Goal: Task Accomplishment & Management: Use online tool/utility

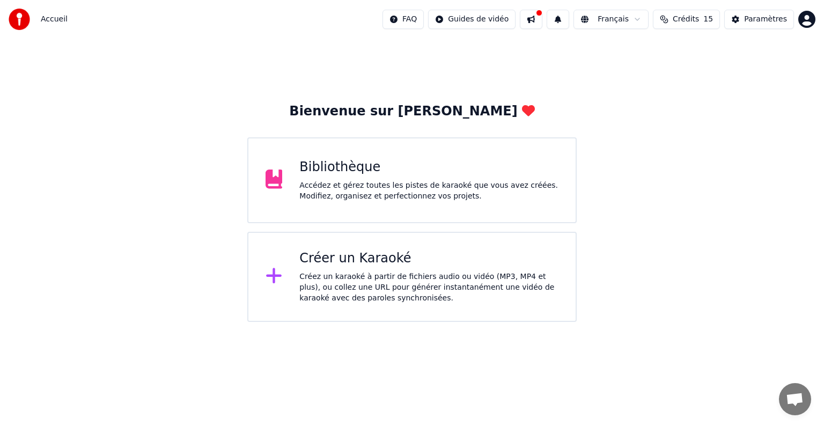
click at [453, 275] on div "Créez un karaoké à partir de fichiers audio ou vidéo (MP3, MP4 et plus), ou col…" at bounding box center [428, 288] width 259 height 32
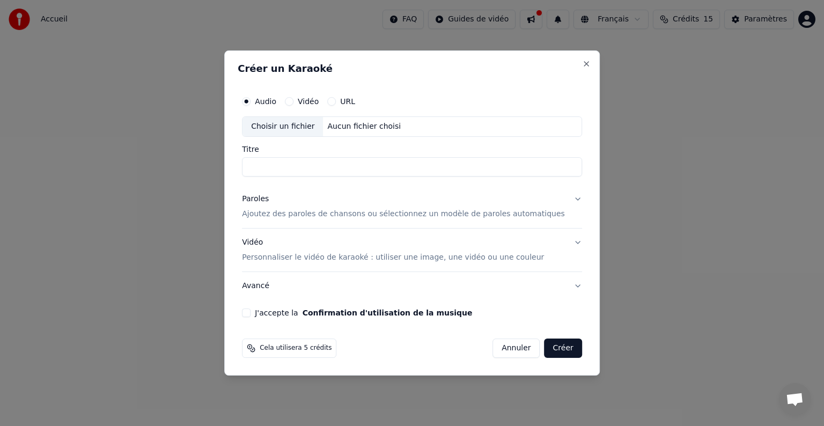
click at [303, 131] on div "Choisir un fichier" at bounding box center [283, 126] width 80 height 19
type input "**********"
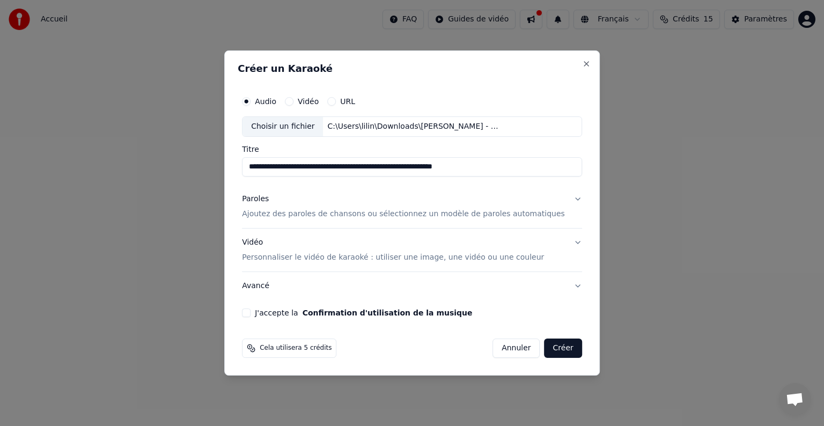
click at [285, 211] on p "Ajoutez des paroles de chansons ou sélectionnez un modèle de paroles automatiqu…" at bounding box center [403, 214] width 323 height 11
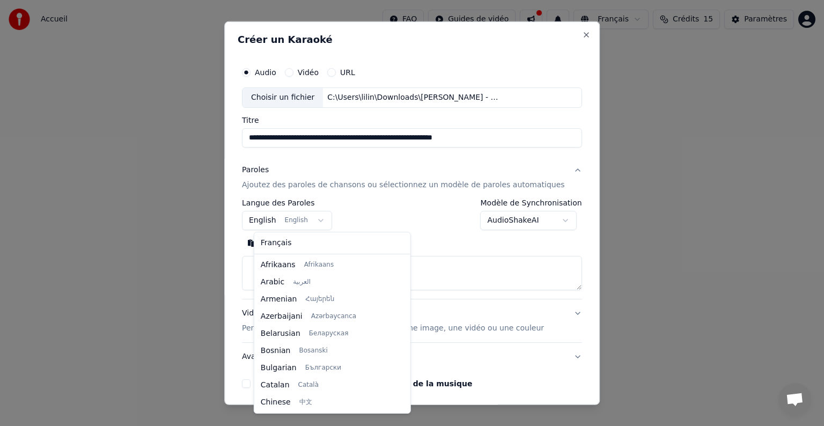
click at [313, 221] on body "**********" at bounding box center [412, 161] width 824 height 322
select select "**"
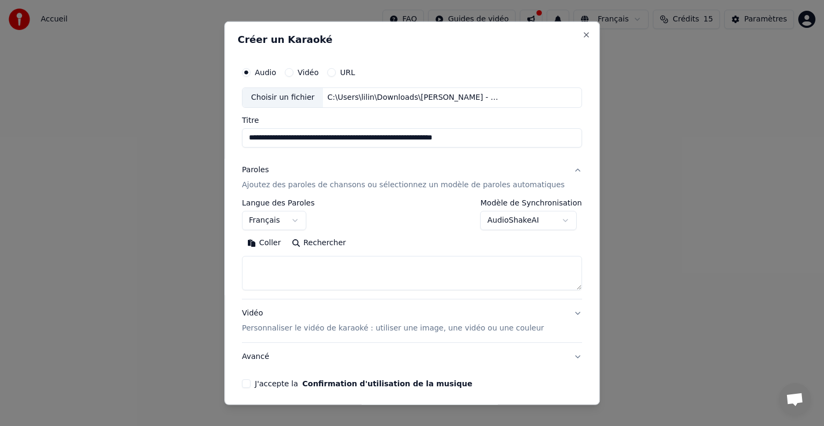
click at [278, 241] on button "Coller" at bounding box center [264, 242] width 45 height 17
click at [262, 382] on div "J'accepte la Confirmation d'utilisation de la musique" at bounding box center [412, 383] width 340 height 9
click at [251, 383] on button "J'accepte la Confirmation d'utilisation de la musique" at bounding box center [246, 383] width 9 height 9
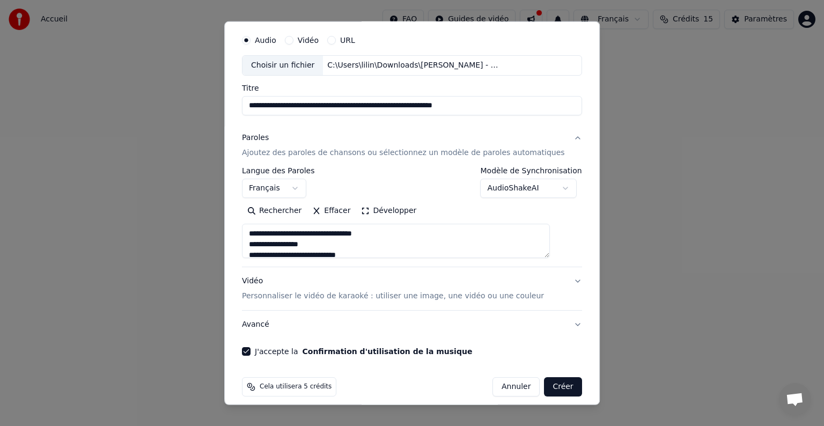
scroll to position [41, 0]
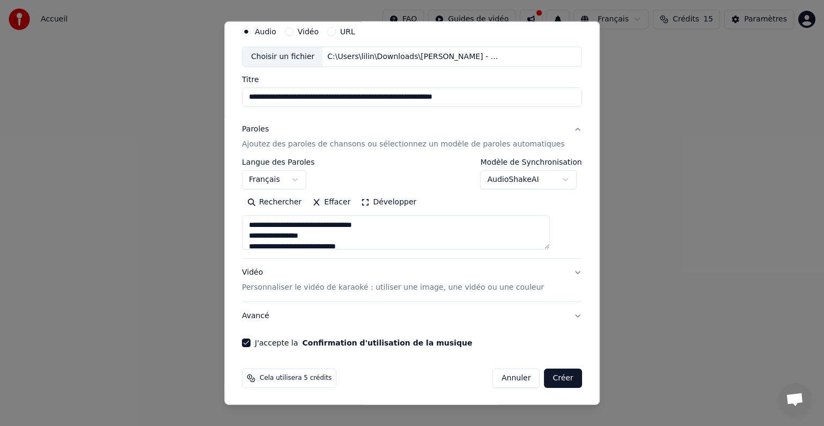
click at [545, 376] on button "Créer" at bounding box center [564, 378] width 38 height 19
type textarea "**********"
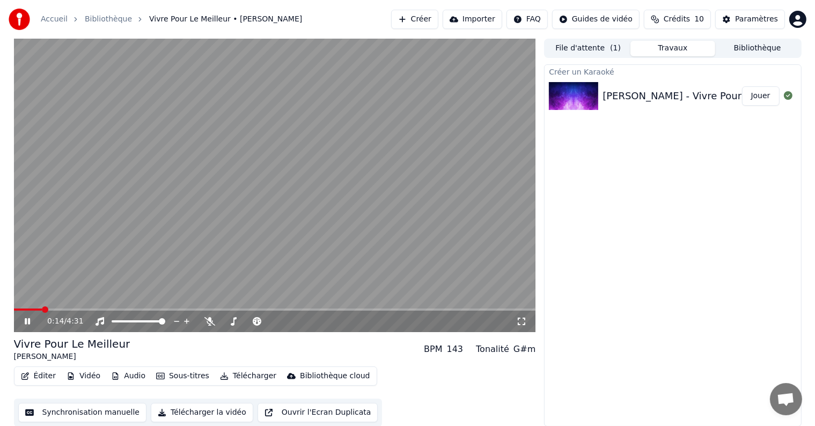
click at [30, 321] on icon at bounding box center [35, 321] width 25 height 9
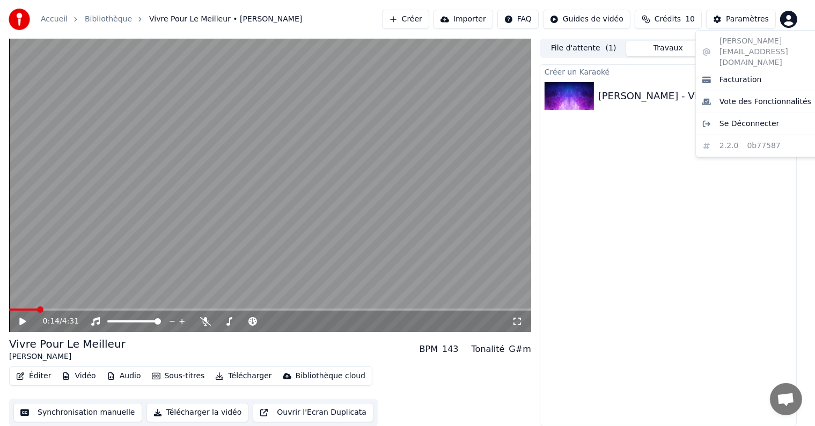
click at [801, 21] on html "Accueil Bibliothèque Vivre Pour Le Meilleur • Johnny Hallyday Créer Importer FA…" at bounding box center [407, 213] width 815 height 426
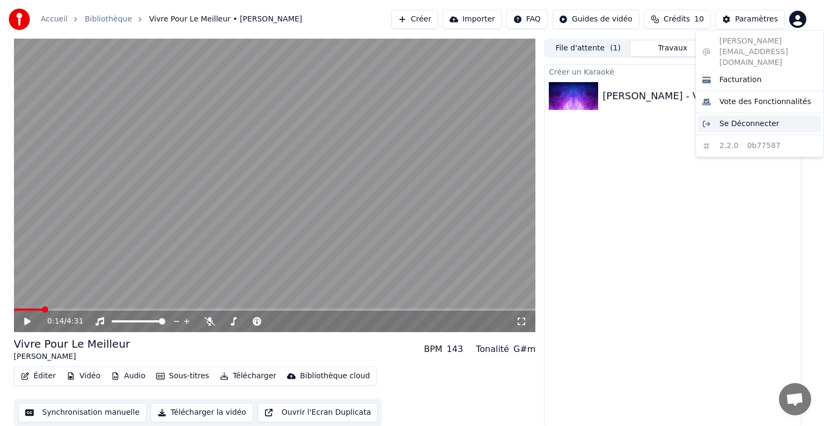
click at [736, 119] on span "Se Déconnecter" at bounding box center [750, 124] width 60 height 11
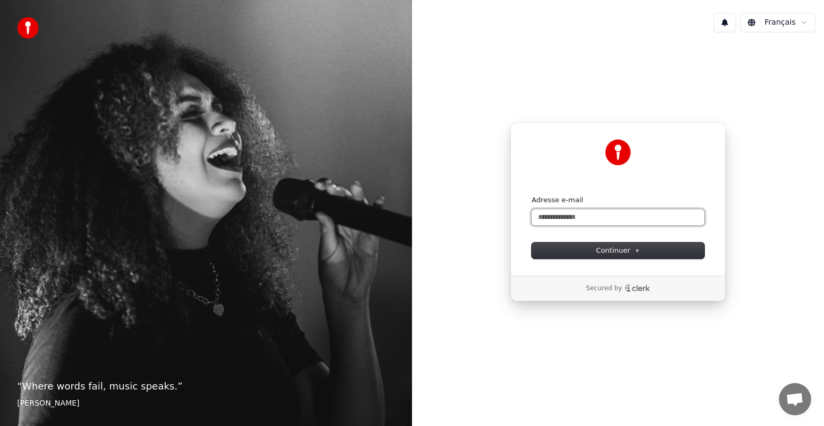
click at [587, 212] on input "Adresse e-mail" at bounding box center [618, 217] width 173 height 16
type input "*"
type input "********"
click at [552, 215] on input "Adresse e-mail" at bounding box center [618, 217] width 173 height 16
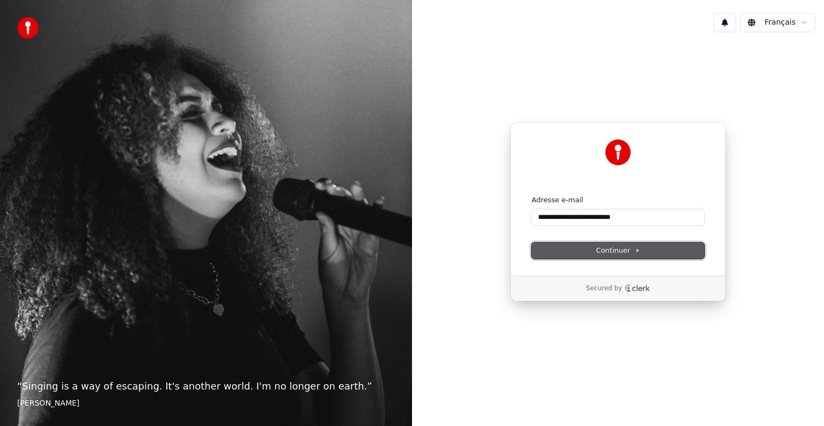
click at [606, 251] on span "Continuer" at bounding box center [618, 251] width 44 height 10
type input "**********"
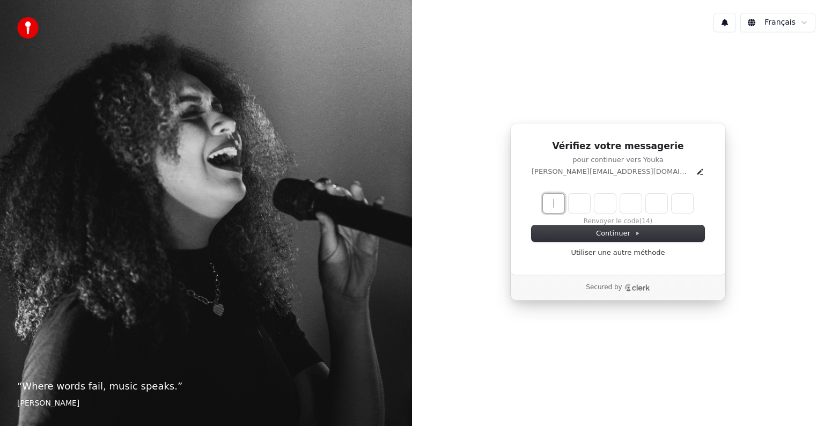
click at [553, 204] on input "Enter verification code" at bounding box center [629, 203] width 172 height 19
type input "******"
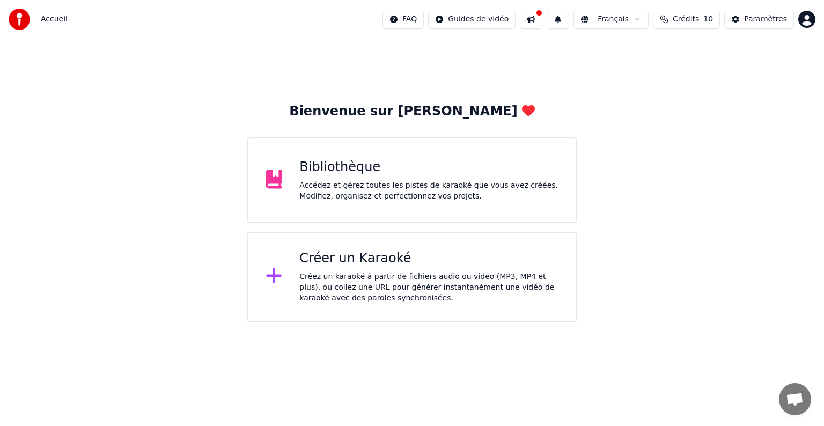
click at [346, 274] on div "Créez un karaoké à partir de fichiers audio ou vidéo (MP3, MP4 et plus), ou col…" at bounding box center [428, 288] width 259 height 32
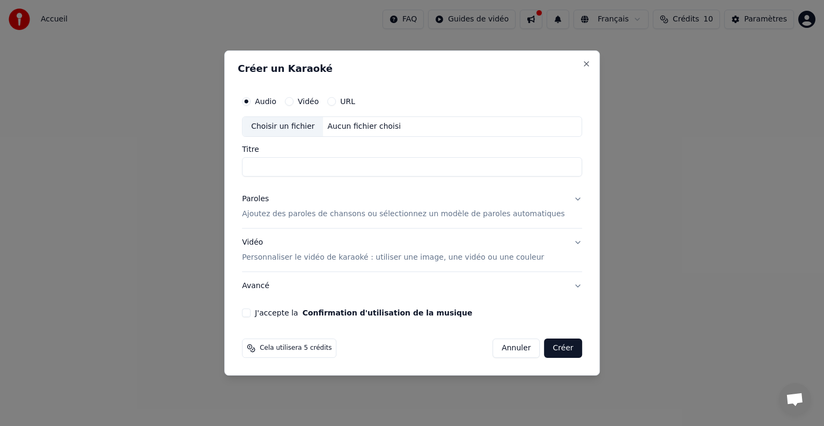
click at [289, 160] on input "Titre" at bounding box center [412, 166] width 340 height 19
click at [288, 168] on input "Titre" at bounding box center [412, 166] width 340 height 19
click at [291, 127] on div "Choisir un fichier" at bounding box center [283, 126] width 80 height 19
type input "**********"
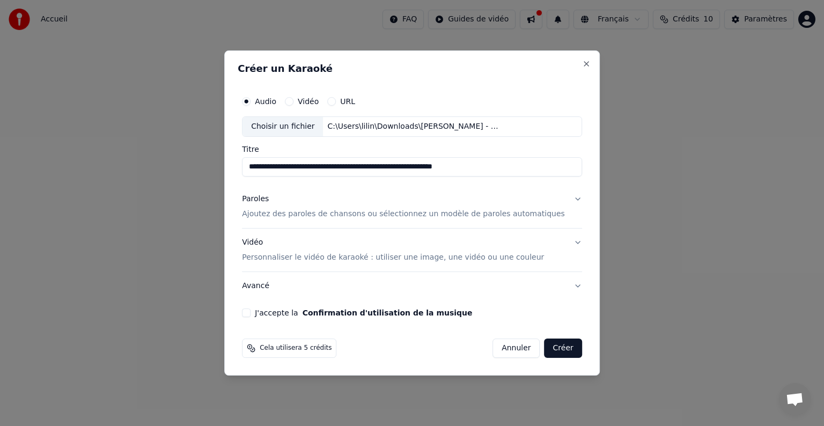
click at [561, 196] on button "Paroles Ajoutez des paroles de chansons ou sélectionnez un modèle de paroles au…" at bounding box center [412, 206] width 340 height 43
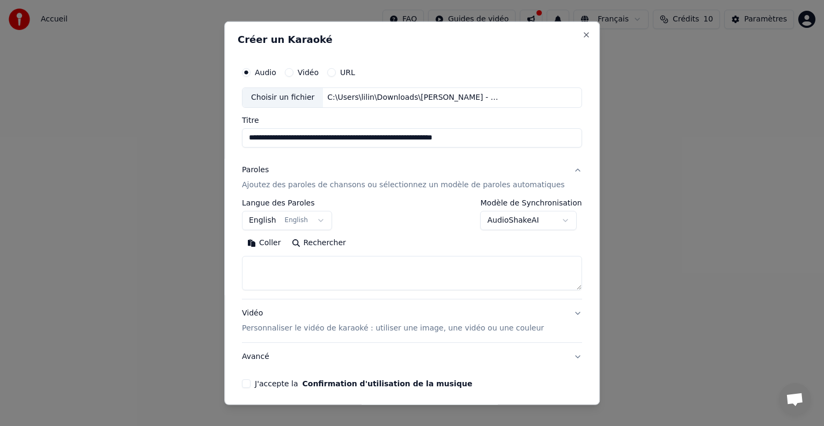
click at [322, 219] on button "English English" at bounding box center [287, 220] width 90 height 19
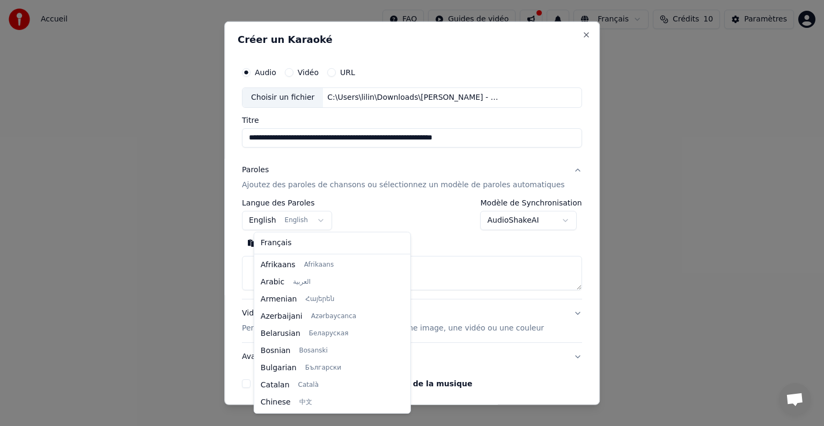
scroll to position [86, 0]
select select "**"
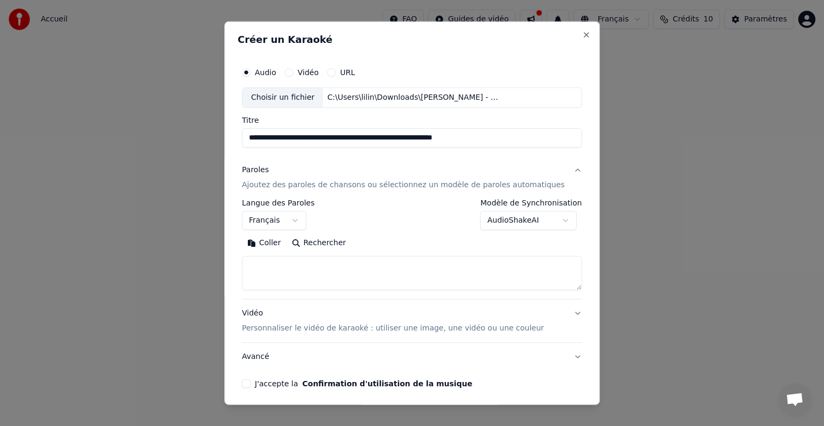
click at [280, 241] on button "Coller" at bounding box center [264, 242] width 45 height 17
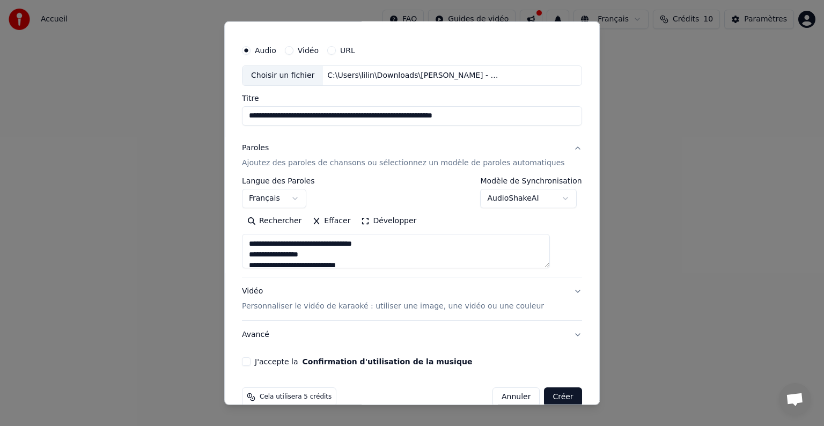
scroll to position [26, 0]
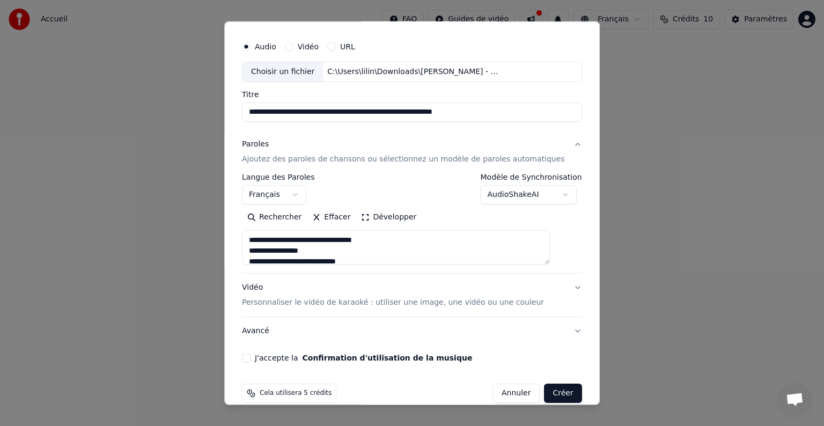
click at [251, 355] on button "J'accepte la Confirmation d'utilisation de la musique" at bounding box center [246, 358] width 9 height 9
click at [547, 386] on button "Créer" at bounding box center [564, 393] width 38 height 19
type textarea "**********"
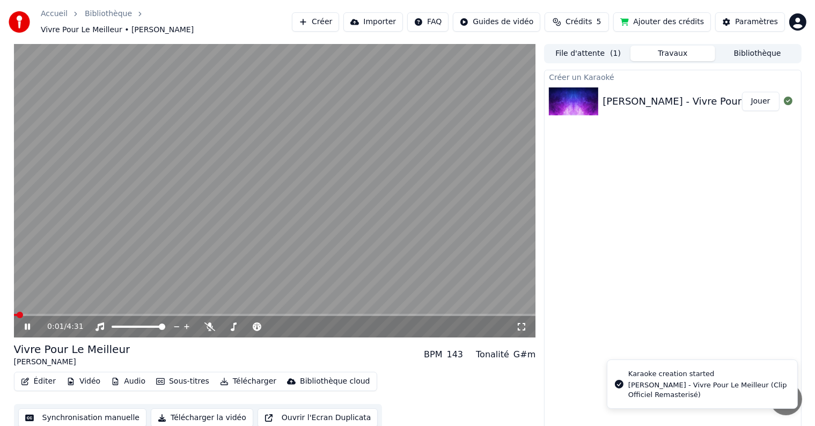
click at [30, 324] on icon at bounding box center [27, 327] width 5 height 6
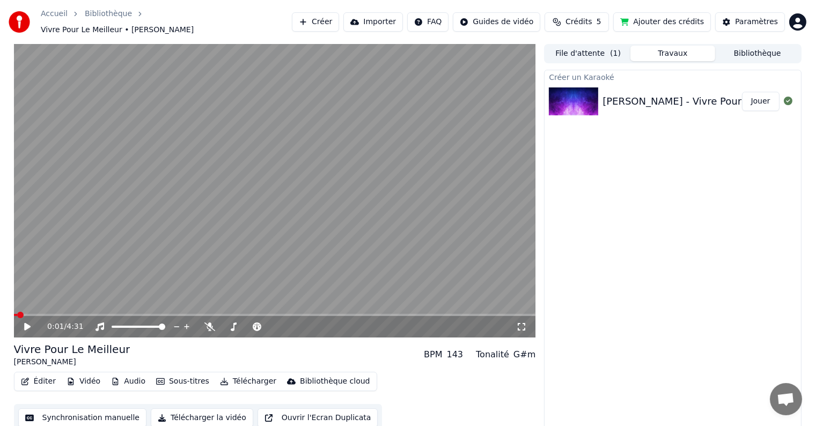
click at [26, 323] on icon at bounding box center [27, 327] width 6 height 8
click at [40, 312] on span at bounding box center [41, 315] width 6 height 6
click at [60, 312] on span at bounding box center [57, 315] width 6 height 6
click at [743, 84] on div "[PERSON_NAME] - Vivre Pour Le Meilleur (Clip Officiel Remasterisé) Jouer" at bounding box center [673, 101] width 256 height 36
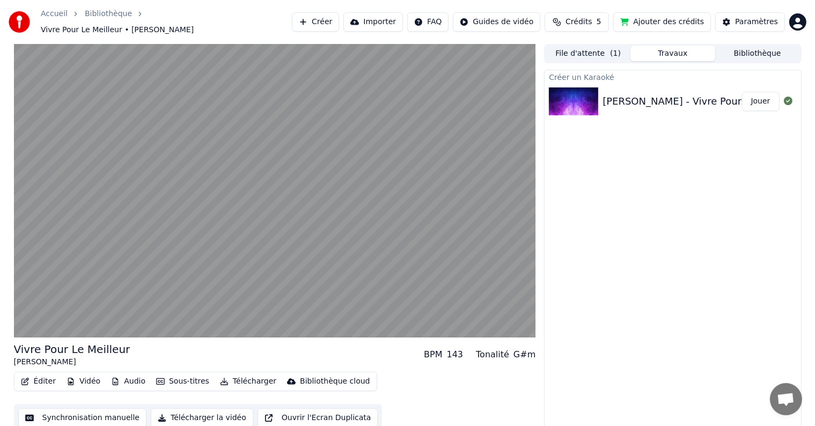
click at [774, 118] on div "Créer un Karaoké [PERSON_NAME] - Vivre Pour Le Meilleur (Clip Officiel Remaster…" at bounding box center [672, 251] width 257 height 362
click at [789, 97] on icon at bounding box center [788, 101] width 9 height 9
click at [692, 72] on div "Créer un Karaoké" at bounding box center [673, 76] width 256 height 13
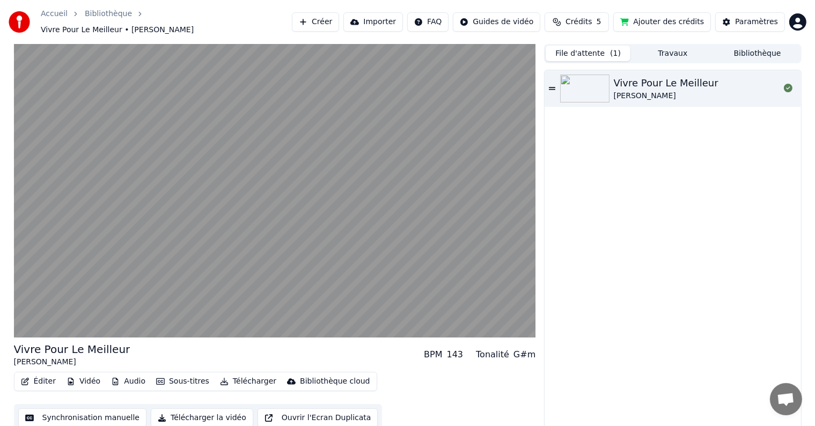
click at [593, 49] on button "File d'attente ( 1 )" at bounding box center [588, 54] width 85 height 16
click at [549, 87] on icon at bounding box center [552, 88] width 6 height 3
click at [742, 92] on div "Vivre Pour Le Meilleur [PERSON_NAME]" at bounding box center [697, 89] width 166 height 26
click at [754, 160] on div "Vivre Pour Le Meilleur [PERSON_NAME]" at bounding box center [673, 250] width 256 height 361
click at [722, 89] on div "Vivre Pour Le Meilleur [PERSON_NAME]" at bounding box center [697, 89] width 166 height 26
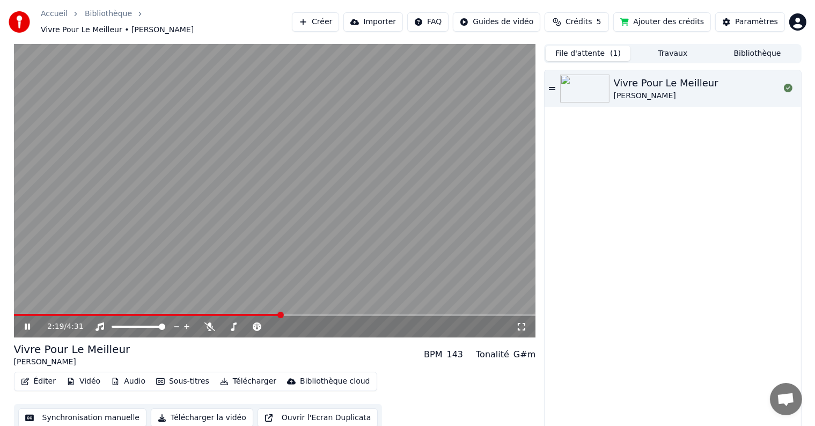
click at [334, 19] on button "Créer" at bounding box center [315, 21] width 47 height 19
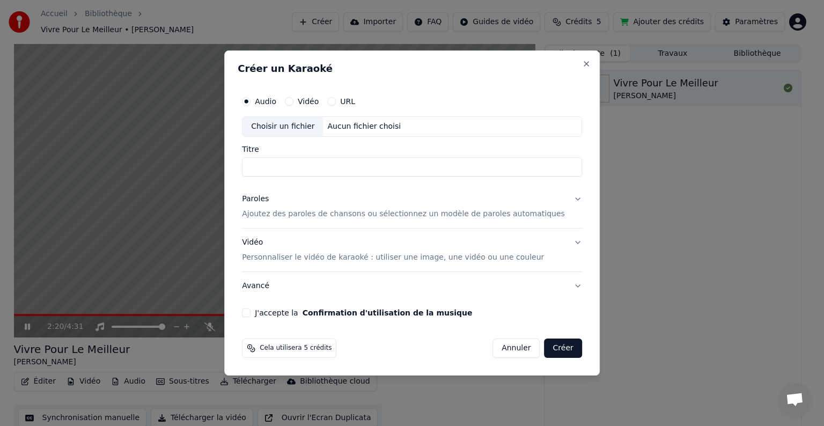
click at [290, 127] on div "Choisir un fichier" at bounding box center [283, 126] width 80 height 19
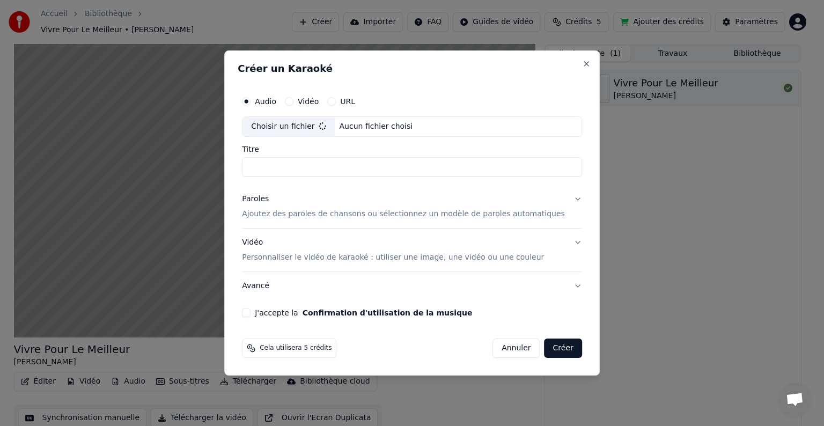
type input "**********"
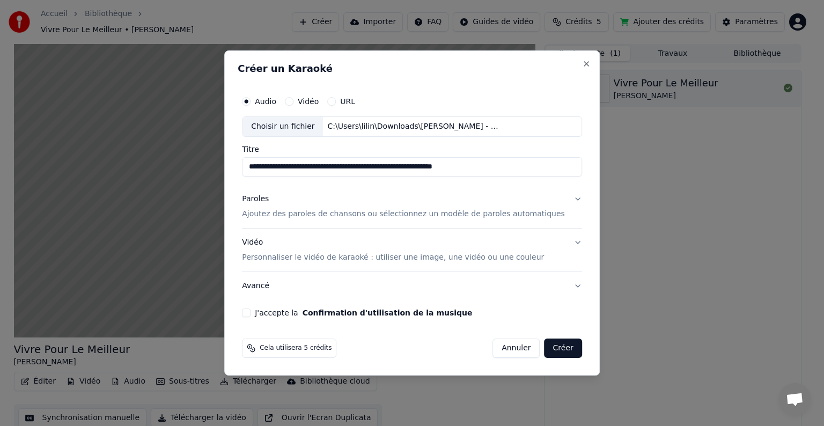
click at [565, 206] on button "Paroles Ajoutez des paroles de chansons ou sélectionnez un modèle de paroles au…" at bounding box center [412, 206] width 340 height 43
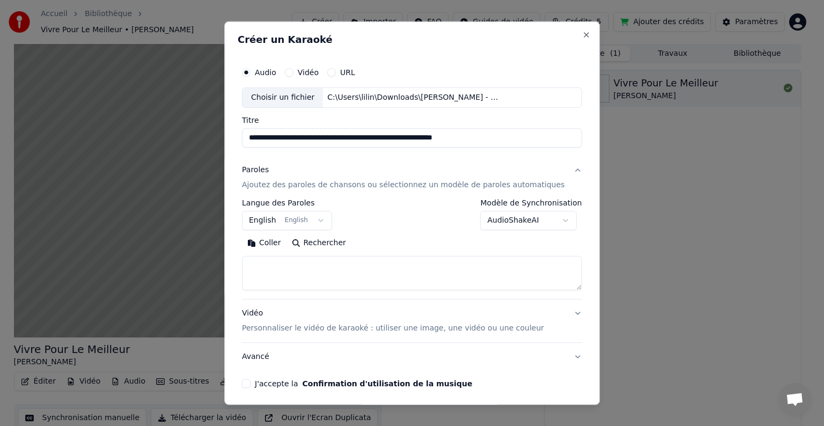
click at [320, 217] on body "**********" at bounding box center [407, 213] width 815 height 426
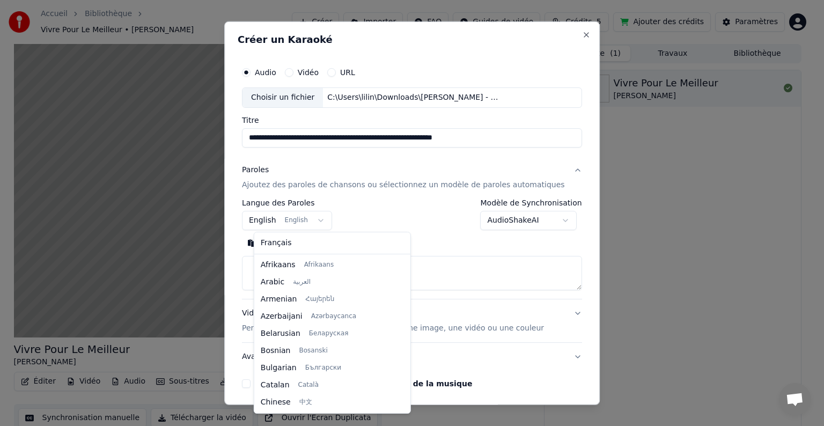
scroll to position [86, 0]
select select "**"
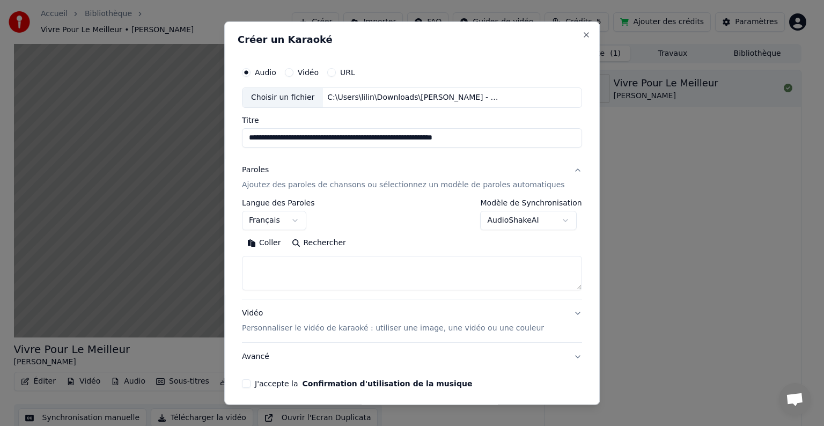
click at [275, 243] on button "Coller" at bounding box center [264, 242] width 45 height 17
type textarea "**********"
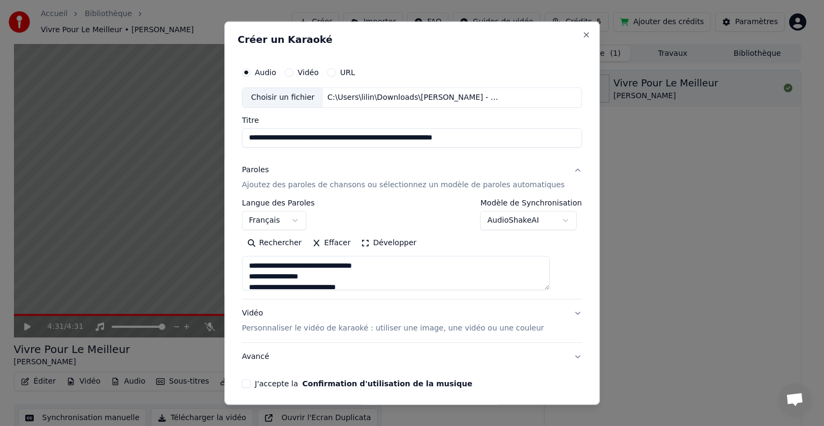
click at [485, 291] on div "**********" at bounding box center [412, 249] width 340 height 100
click at [341, 239] on button "Effacer" at bounding box center [331, 242] width 49 height 17
click at [281, 241] on button "Coller" at bounding box center [264, 242] width 45 height 17
click at [251, 380] on button "J'accepte la Confirmation d'utilisation de la musique" at bounding box center [246, 383] width 9 height 9
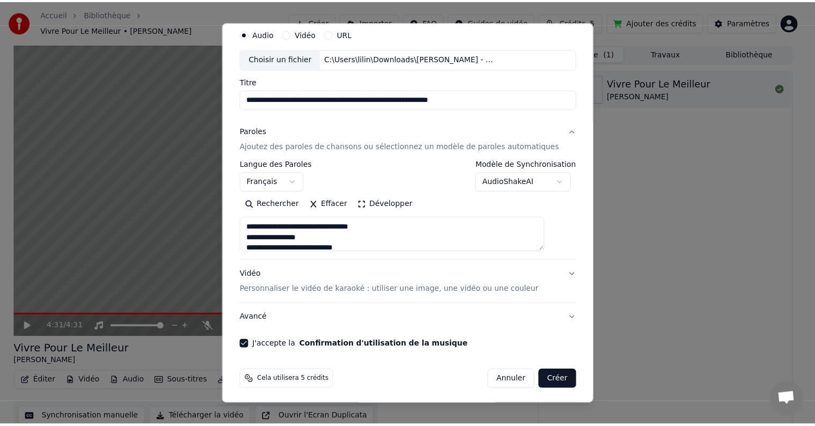
scroll to position [41, 0]
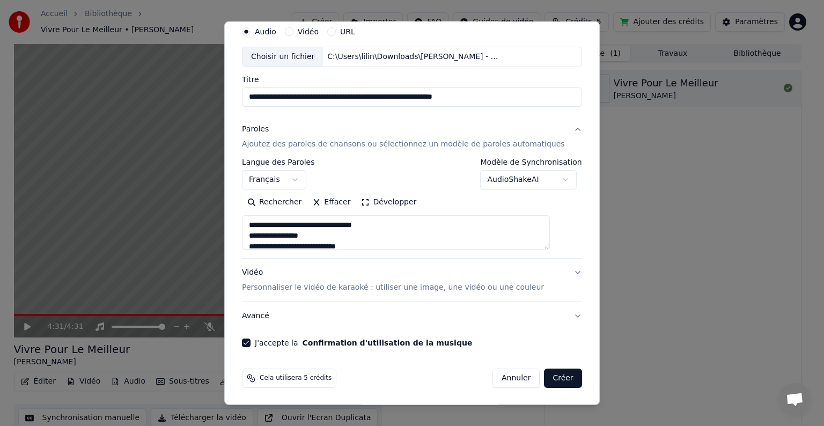
click at [545, 376] on button "Créer" at bounding box center [564, 378] width 38 height 19
type textarea "**********"
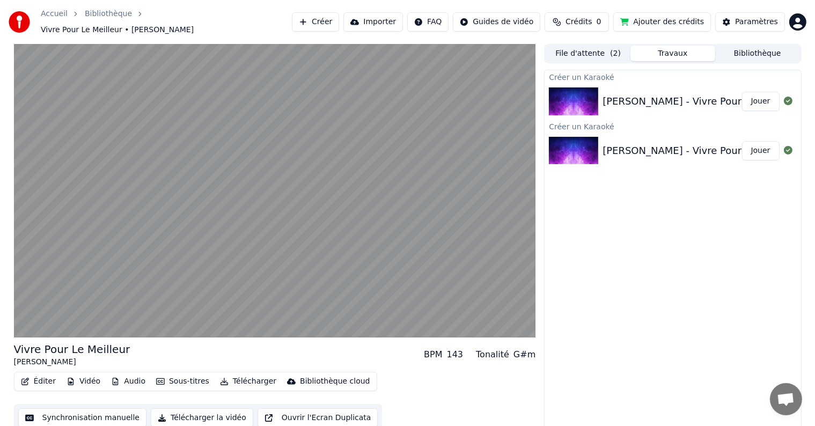
click at [657, 85] on div "[PERSON_NAME] - Vivre Pour Le Meilleur (Clip Officiel Remasterisé) Jouer" at bounding box center [673, 101] width 256 height 36
click at [768, 99] on button "Jouer" at bounding box center [761, 101] width 38 height 19
click at [800, 21] on html "Accueil Bibliothèque Vivre Pour Le Meilleur • [PERSON_NAME] Créer Importer FAQ …" at bounding box center [407, 213] width 815 height 426
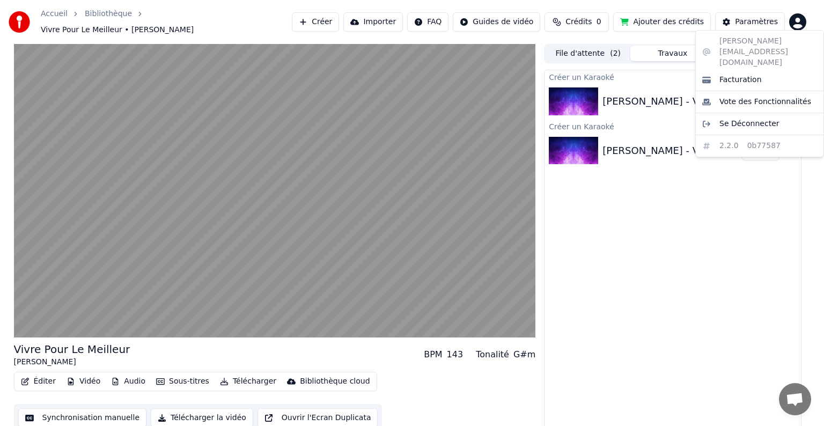
click at [704, 209] on html "Accueil Bibliothèque Vivre Pour Le Meilleur • [PERSON_NAME] Créer Importer FAQ …" at bounding box center [412, 213] width 824 height 426
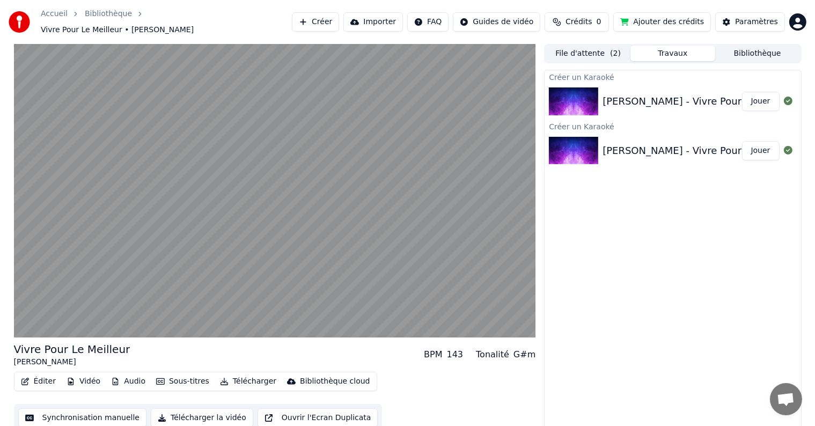
click at [700, 94] on div "[PERSON_NAME] - Vivre Pour Le Meilleur (Clip Officiel Remasterisé)" at bounding box center [764, 101] width 323 height 15
click at [753, 145] on button "Jouer" at bounding box center [761, 150] width 38 height 19
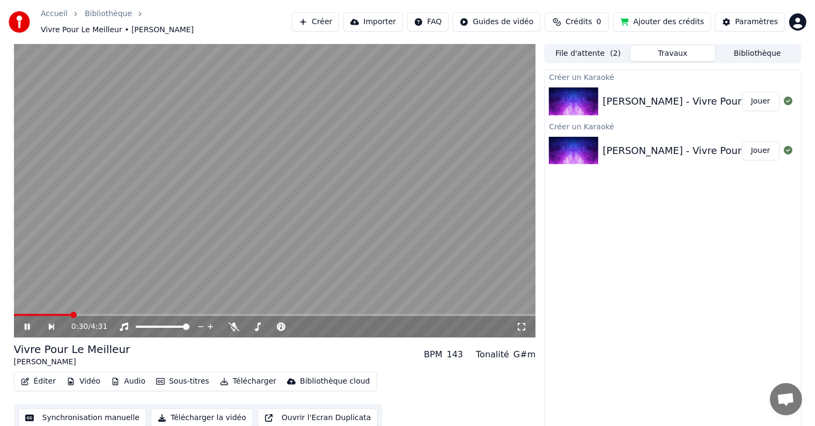
click at [77, 312] on span at bounding box center [73, 315] width 6 height 6
click at [581, 97] on img at bounding box center [573, 101] width 49 height 28
click at [654, 146] on div "[PERSON_NAME] - Vivre Pour Le Meilleur (Clip Officiel Remasterisé)" at bounding box center [764, 150] width 323 height 15
click at [655, 133] on div "[PERSON_NAME] - Vivre Pour Le Meilleur (Clip Officiel Remasterisé) Jouer" at bounding box center [673, 151] width 256 height 36
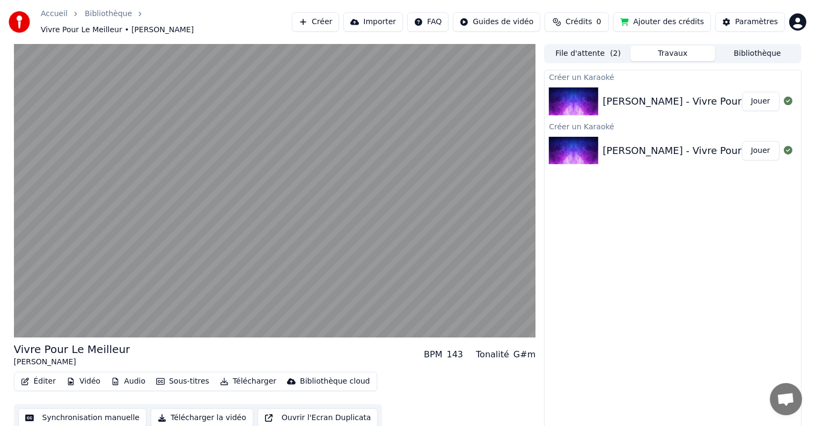
click at [754, 99] on button "Jouer" at bounding box center [761, 101] width 38 height 19
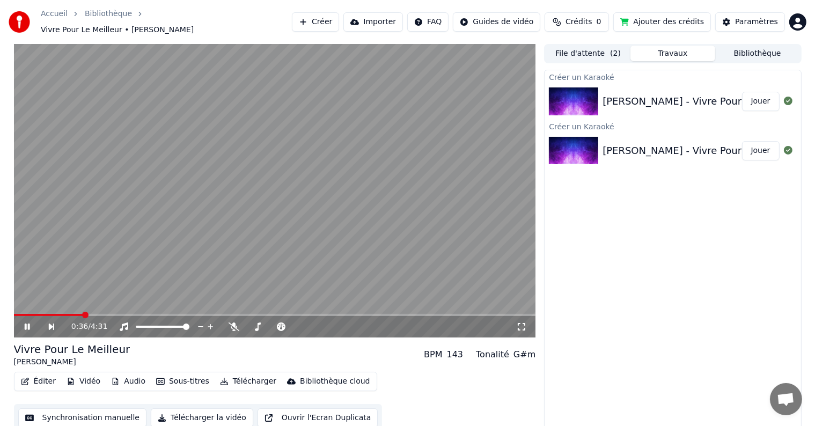
click at [89, 312] on span at bounding box center [85, 315] width 6 height 6
drag, startPoint x: 103, startPoint y: 307, endPoint x: 78, endPoint y: 307, distance: 24.7
click at [78, 307] on video at bounding box center [275, 191] width 522 height 294
click at [54, 314] on span at bounding box center [275, 315] width 522 height 2
click at [762, 146] on button "Jouer" at bounding box center [761, 150] width 38 height 19
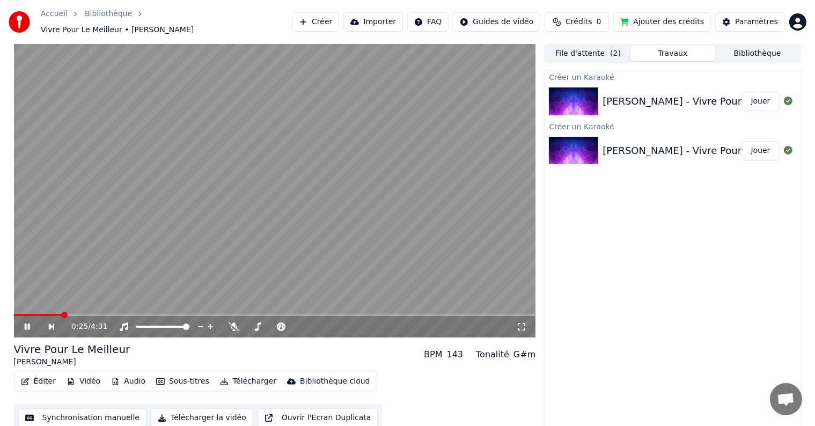
click at [63, 313] on span at bounding box center [64, 315] width 6 height 6
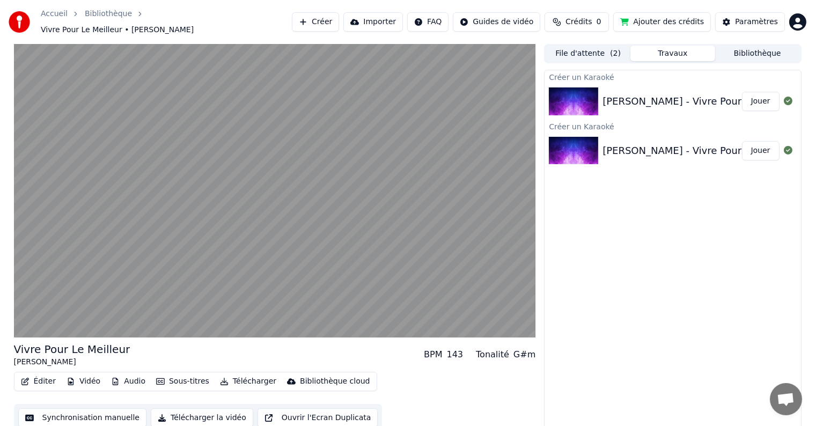
click at [587, 49] on button "File d'attente ( 2 )" at bounding box center [588, 54] width 85 height 16
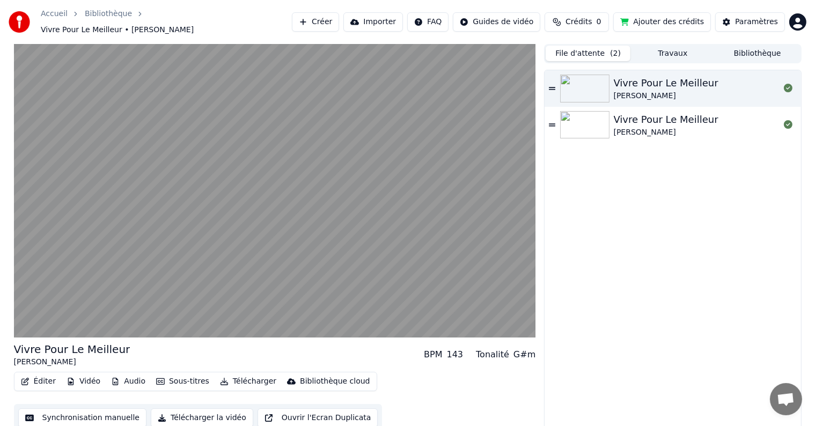
click at [552, 87] on icon at bounding box center [552, 88] width 6 height 3
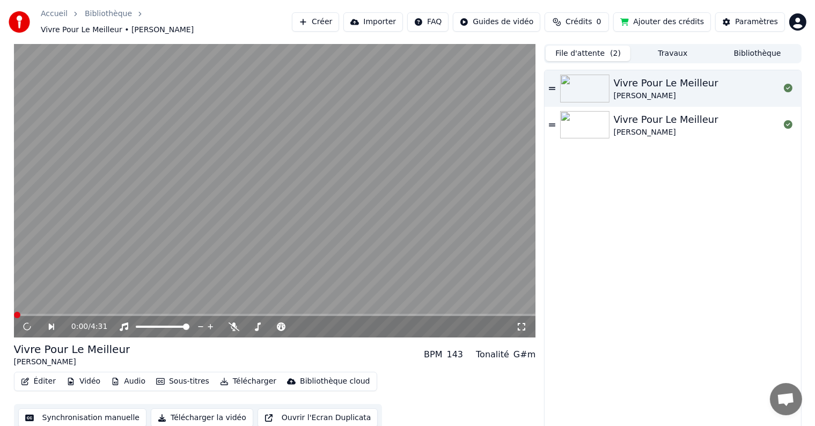
drag, startPoint x: 552, startPoint y: 84, endPoint x: 556, endPoint y: 77, distance: 7.7
